Goal: Task Accomplishment & Management: Manage account settings

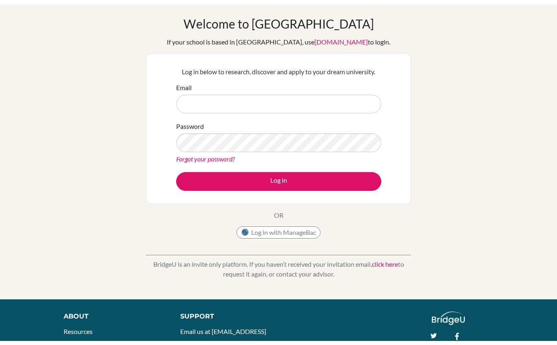
scroll to position [49, 0]
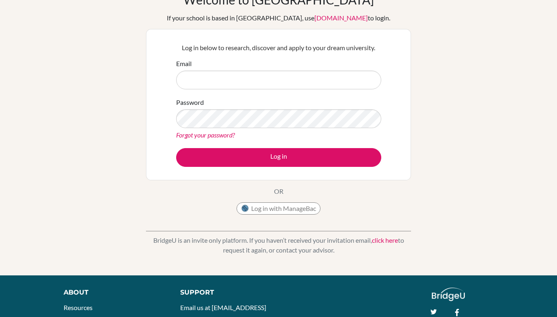
type input "n"
type input "[PERSON_NAME][EMAIL_ADDRESS][DOMAIN_NAME]"
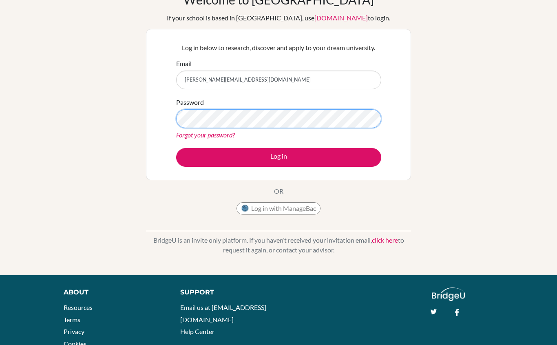
click at [278, 157] on button "Log in" at bounding box center [278, 157] width 205 height 19
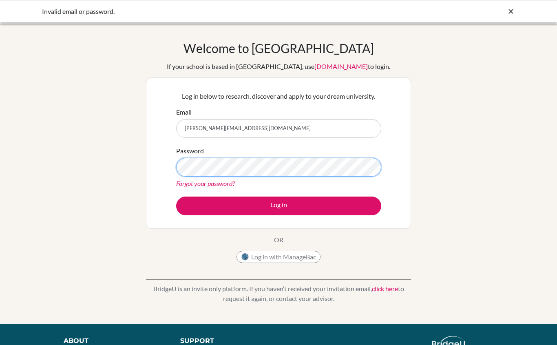
click at [278, 205] on button "Log in" at bounding box center [278, 206] width 205 height 19
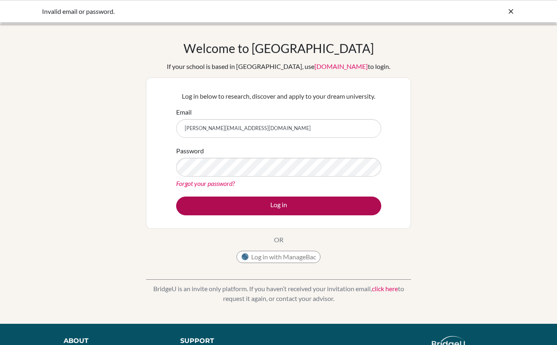
click at [349, 208] on button "Log in" at bounding box center [278, 206] width 205 height 19
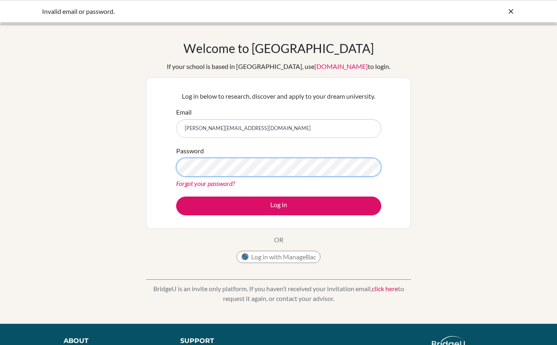
click at [278, 205] on button "Log in" at bounding box center [278, 206] width 205 height 19
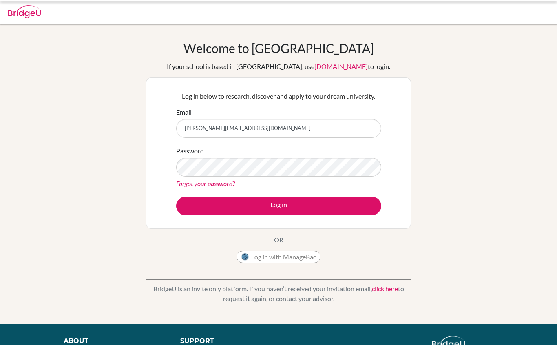
scroll to position [2, 0]
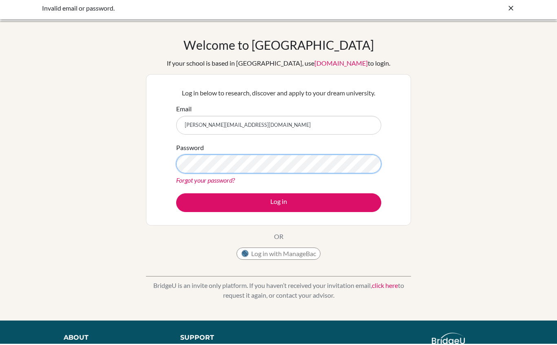
click at [278, 204] on button "Log in" at bounding box center [278, 204] width 205 height 19
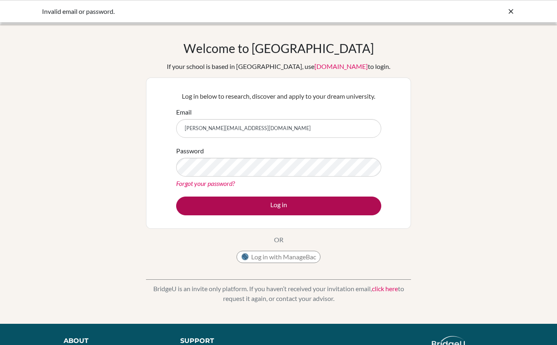
click at [316, 210] on button "Log in" at bounding box center [278, 206] width 205 height 19
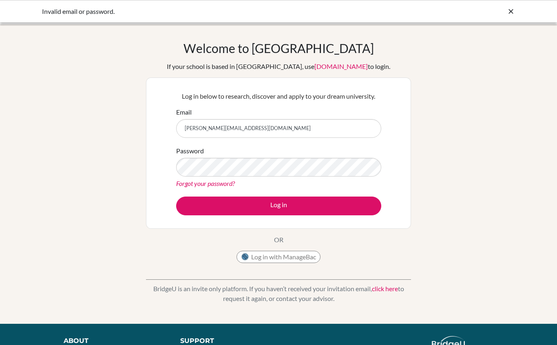
click at [278, 205] on button "Log in" at bounding box center [278, 206] width 205 height 19
click at [349, 181] on div "Forgot your password?" at bounding box center [278, 184] width 205 height 10
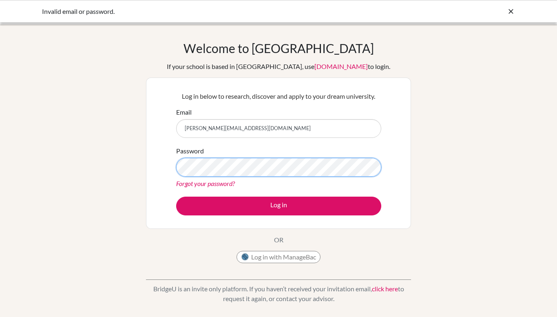
click at [278, 205] on button "Log in" at bounding box center [278, 206] width 205 height 19
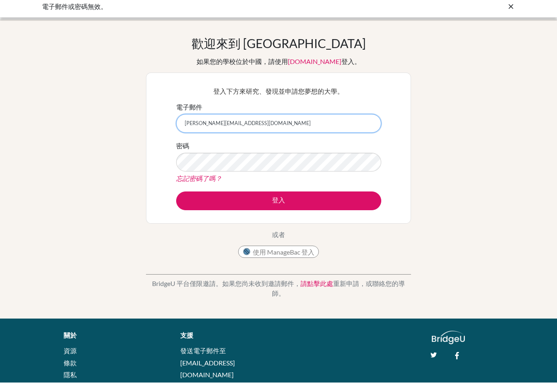
click at [320, 133] on input "[PERSON_NAME][EMAIL_ADDRESS][DOMAIN_NAME]" at bounding box center [278, 128] width 205 height 19
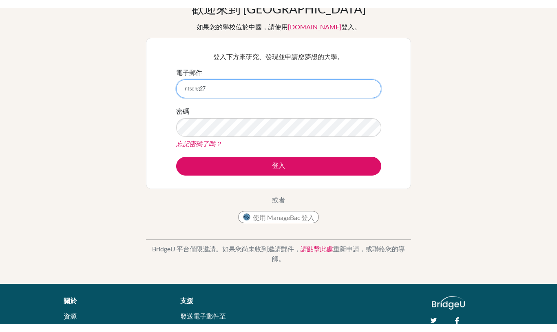
scroll to position [47, 0]
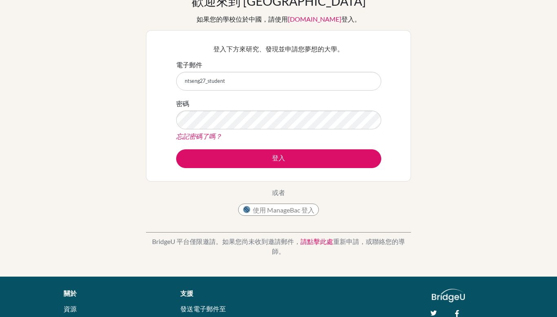
click at [493, 302] on div "twitter facebook" at bounding box center [463, 302] width 74 height 27
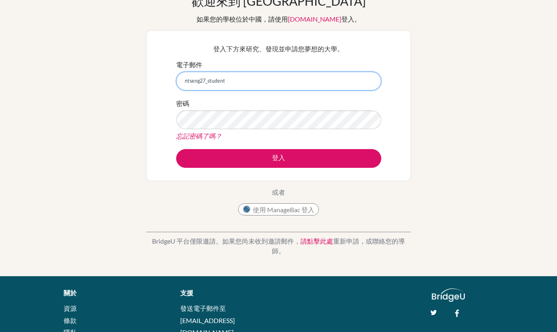
click at [294, 79] on input "ntseng27_student" at bounding box center [278, 81] width 205 height 19
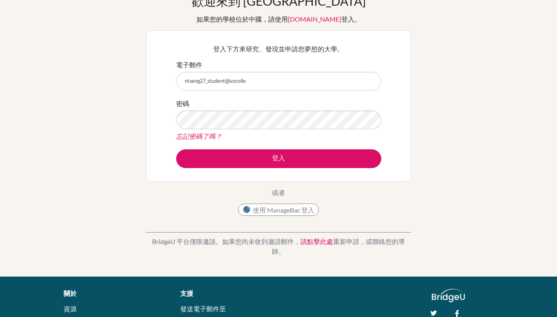
click at [487, 313] on div "twitter facebook" at bounding box center [463, 311] width 74 height 10
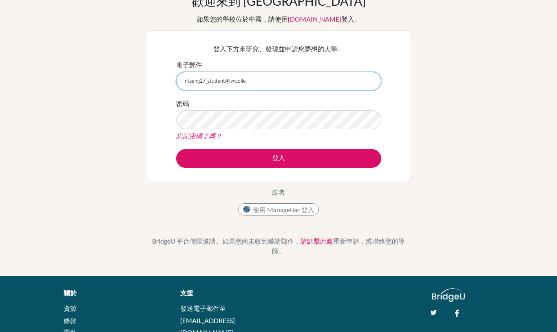
click at [322, 78] on input "ntseng27_student@ivycolle" at bounding box center [278, 81] width 205 height 19
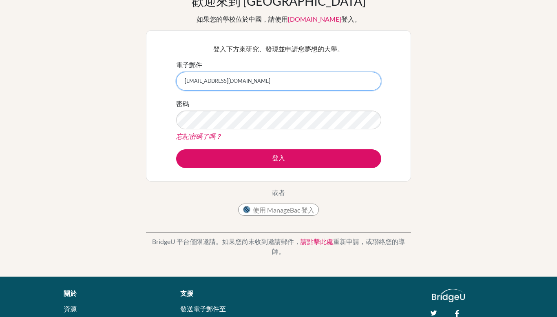
type input "[EMAIL_ADDRESS][DOMAIN_NAME]"
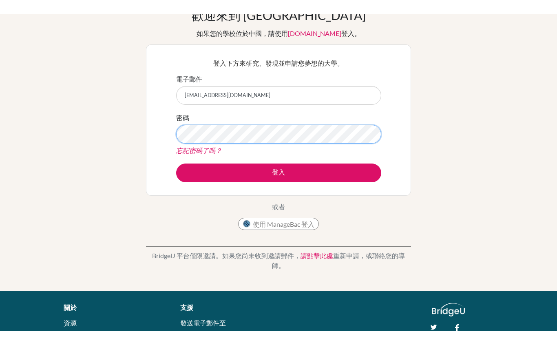
scroll to position [47, 0]
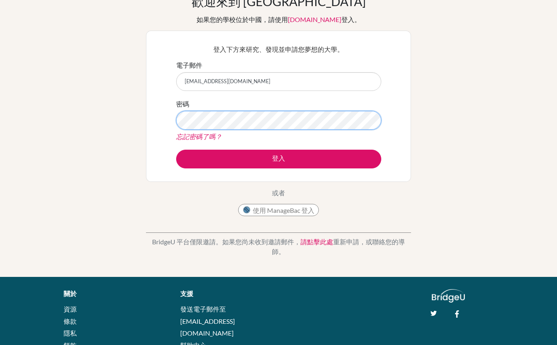
click at [278, 158] on button "登入" at bounding box center [278, 159] width 205 height 19
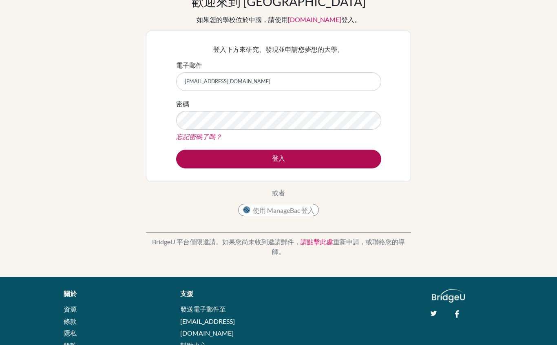
click at [307, 157] on button "登入" at bounding box center [278, 159] width 205 height 19
